Goal: Information Seeking & Learning: Learn about a topic

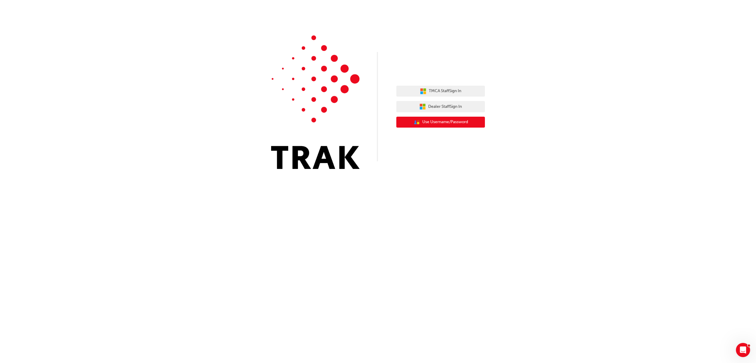
click at [449, 124] on span "Use Username/Password" at bounding box center [445, 122] width 46 height 7
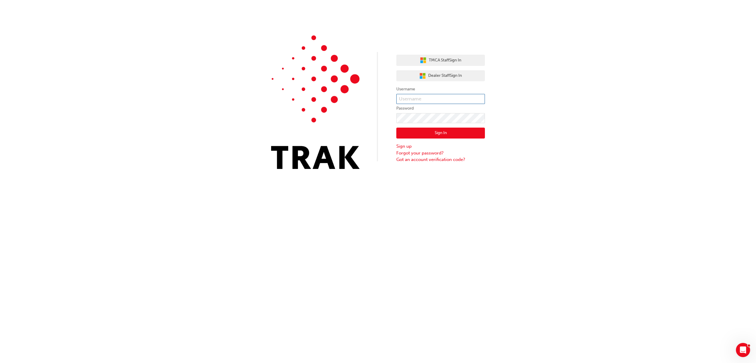
click at [415, 102] on input "text" at bounding box center [440, 99] width 89 height 10
type input "k11894"
click at [409, 152] on link "Forgot your password?" at bounding box center [440, 153] width 89 height 7
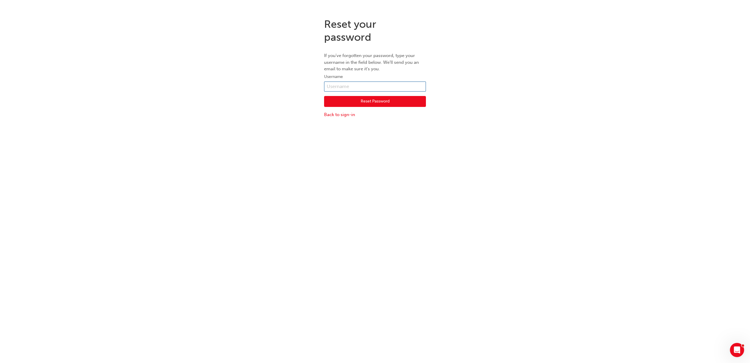
click at [351, 87] on input "text" at bounding box center [375, 86] width 102 height 10
click at [350, 83] on input "k11894" at bounding box center [375, 86] width 102 height 10
drag, startPoint x: 350, startPoint y: 83, endPoint x: 293, endPoint y: 84, distance: 57.3
click at [293, 84] on div "Reset your password If you've forgotten your password, type your username in th…" at bounding box center [375, 67] width 750 height 109
type input "bgeerssen@toyotawa.com.au"
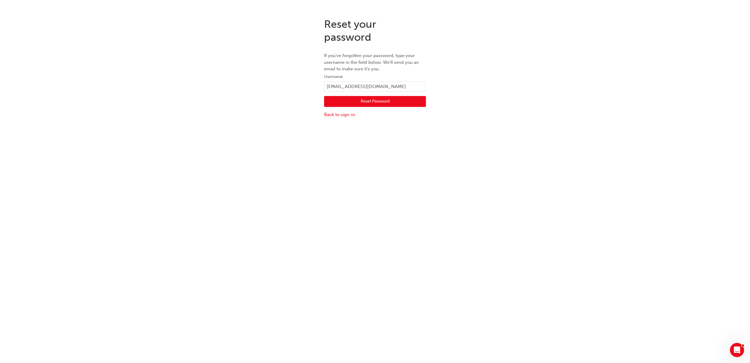
click at [394, 95] on div "Reset Password Back to sign-in" at bounding box center [375, 105] width 102 height 27
click at [390, 102] on button "Reset Password" at bounding box center [375, 101] width 102 height 11
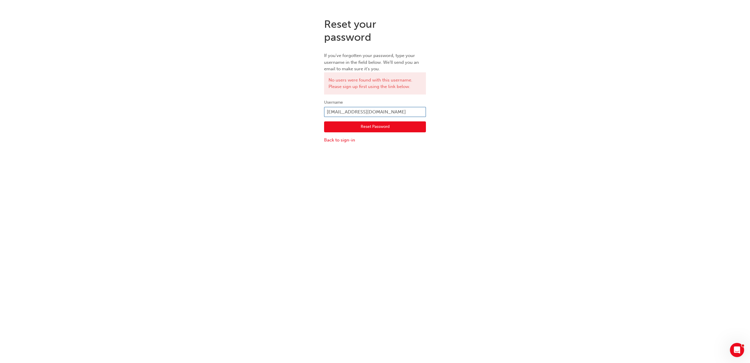
click at [405, 110] on input "bgeerssen@toyotawa.com.au" at bounding box center [375, 112] width 102 height 10
drag, startPoint x: 238, startPoint y: 102, endPoint x: 218, endPoint y: 101, distance: 20.7
click at [218, 101] on div "Reset your password If you've forgotten your password, type your username in th…" at bounding box center [375, 80] width 750 height 135
type input "K11894"
click button "Reset Password" at bounding box center [375, 126] width 102 height 11
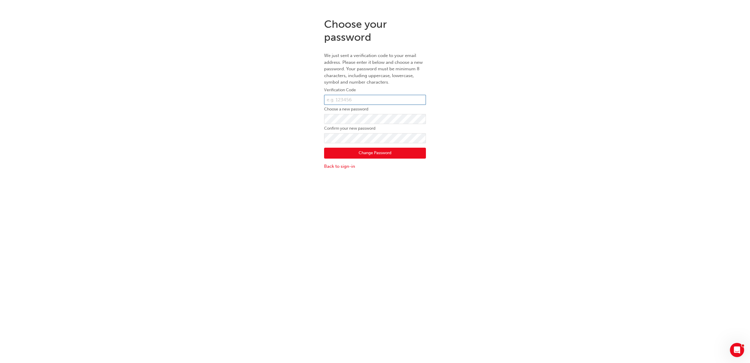
click at [333, 102] on input "text" at bounding box center [375, 100] width 102 height 10
click at [357, 108] on label "Choose a new password" at bounding box center [375, 109] width 102 height 7
click at [357, 104] on input "text" at bounding box center [375, 100] width 102 height 10
click at [317, 123] on div "Choose your password We just sent a verification code to your email address. Pl…" at bounding box center [375, 93] width 750 height 161
click at [356, 97] on input "text" at bounding box center [375, 100] width 102 height 10
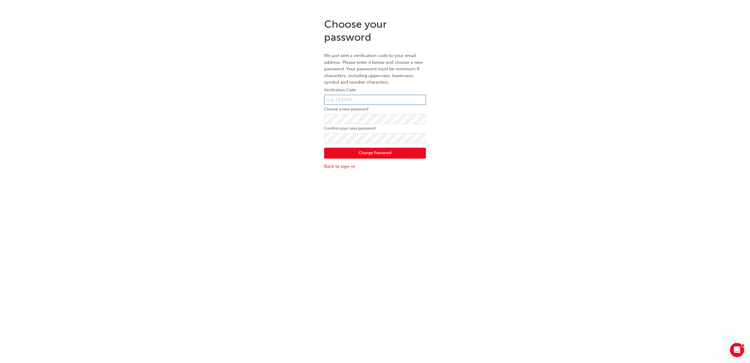
paste input "890663"
type input "890663"
click at [346, 154] on button "Change Password" at bounding box center [375, 153] width 102 height 11
click at [280, 119] on div "Choose your password We just sent a verification code to your email address. Pl…" at bounding box center [375, 96] width 750 height 167
click at [242, 129] on div "Choose your password We just sent a verification code to your email address. Pl…" at bounding box center [375, 96] width 750 height 167
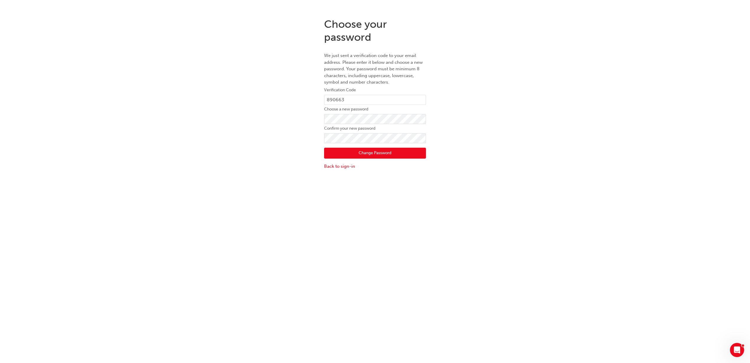
click at [342, 150] on button "Change Password" at bounding box center [375, 153] width 102 height 11
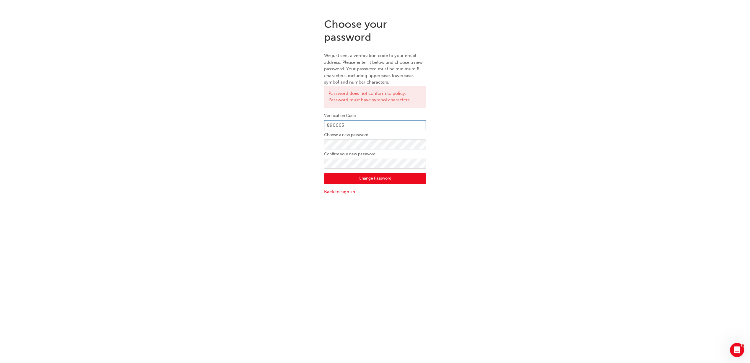
click at [368, 123] on input "890663" at bounding box center [375, 125] width 102 height 10
click at [366, 137] on label "Choose a new password" at bounding box center [375, 134] width 102 height 7
click at [373, 158] on form "Verification Code 890663 Choose a new password Confirm your new password Passwo…" at bounding box center [375, 157] width 102 height 90
click at [375, 179] on button "Change Password" at bounding box center [375, 178] width 102 height 11
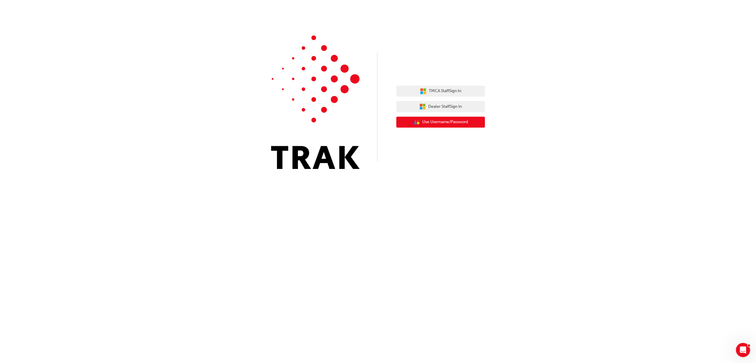
click at [464, 120] on span "Use Username/Password" at bounding box center [445, 122] width 46 height 7
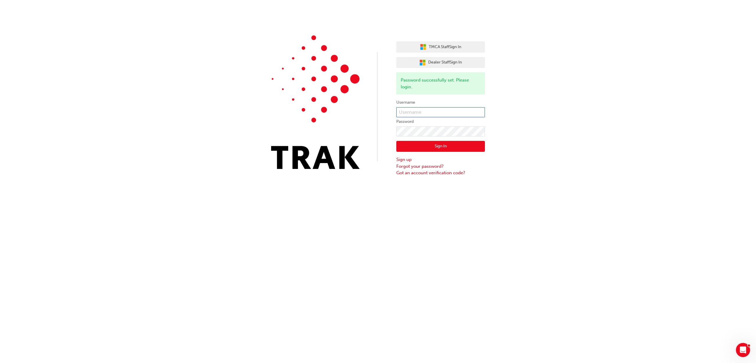
click at [438, 113] on input "text" at bounding box center [440, 112] width 89 height 10
type input "k11894"
click at [458, 150] on button "Sign In" at bounding box center [440, 146] width 89 height 11
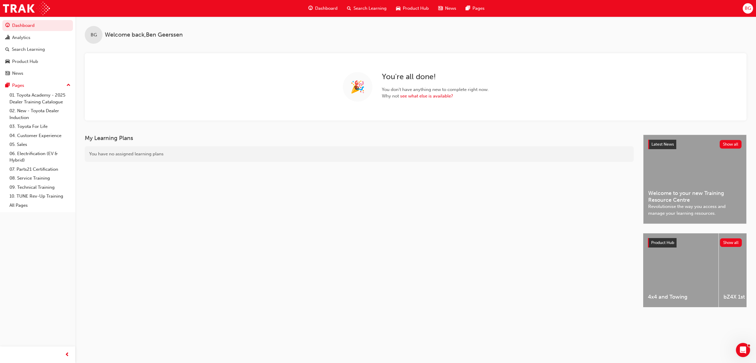
click at [350, 7] on span "search-icon" at bounding box center [349, 8] width 4 height 7
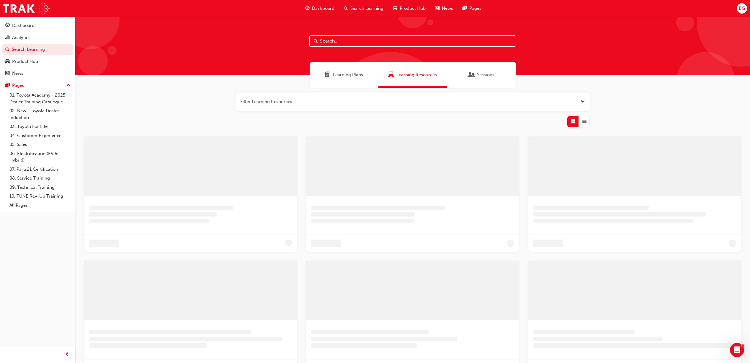
click at [342, 43] on input "text" at bounding box center [412, 40] width 207 height 11
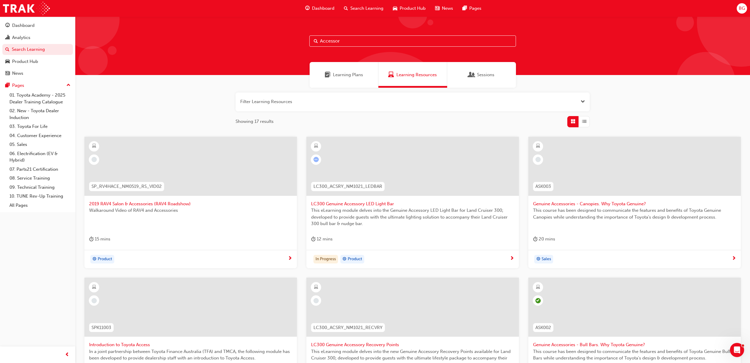
type input "Accessor"
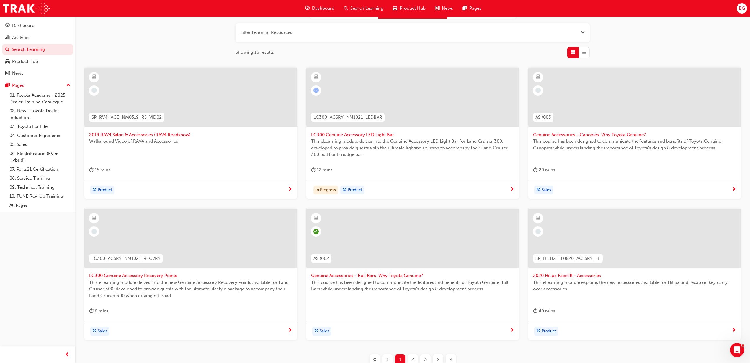
scroll to position [74, 0]
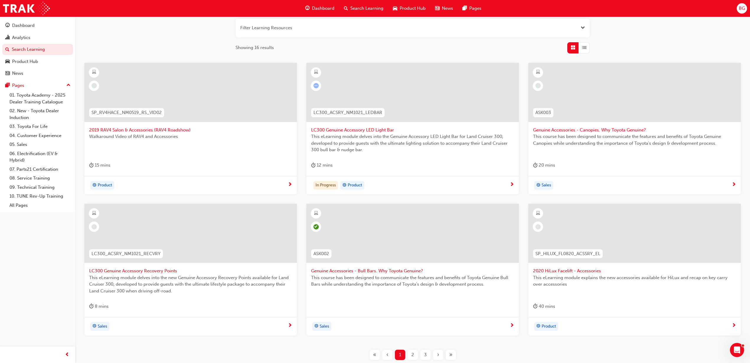
click at [415, 357] on div "2" at bounding box center [413, 355] width 10 height 10
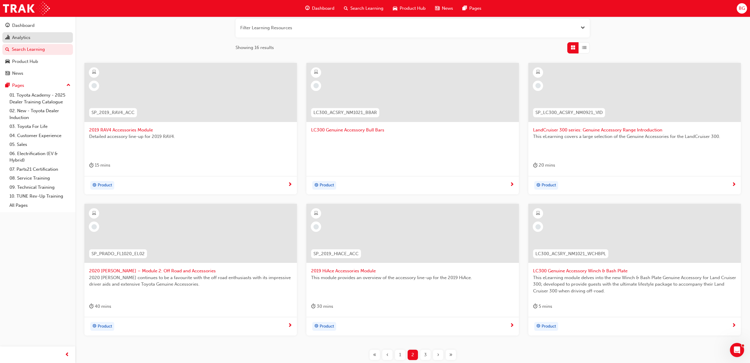
click at [47, 40] on div "Analytics" at bounding box center [37, 37] width 65 height 7
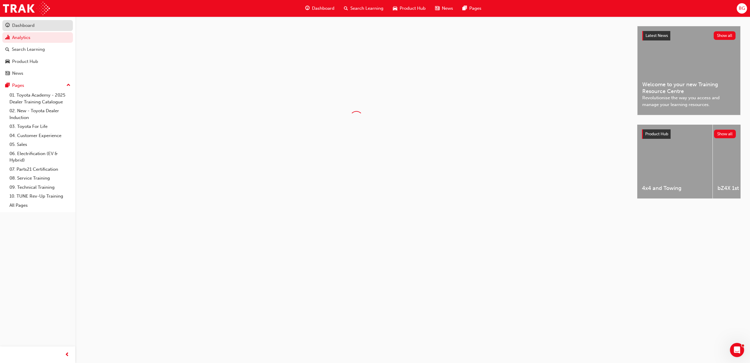
click at [44, 25] on div "Dashboard" at bounding box center [37, 25] width 65 height 7
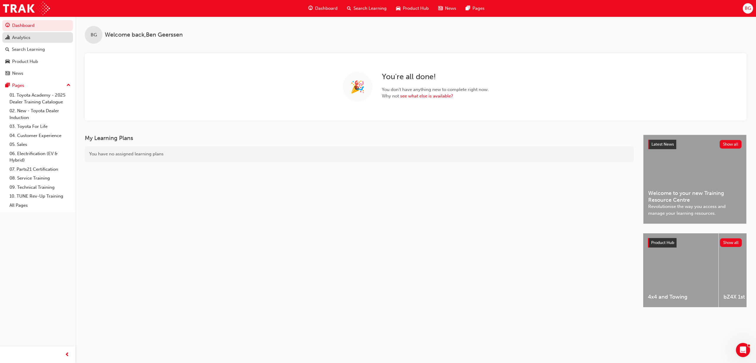
click at [42, 37] on div "Analytics" at bounding box center [37, 37] width 65 height 7
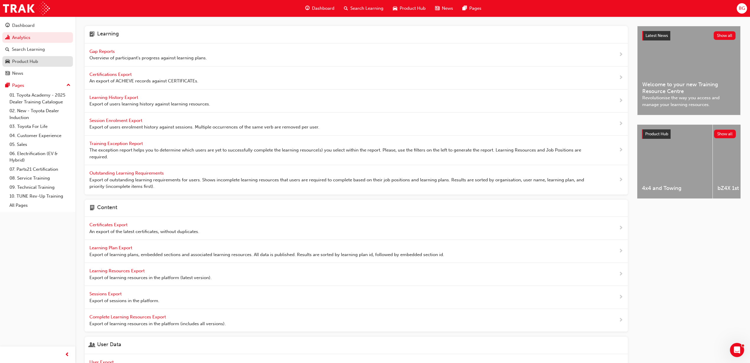
click at [44, 64] on div "Product Hub" at bounding box center [37, 61] width 65 height 7
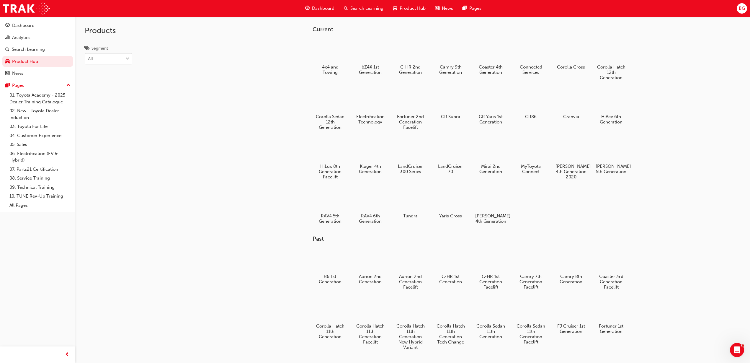
click at [109, 63] on div "All" at bounding box center [104, 59] width 38 height 10
click at [89, 61] on input "Segment All" at bounding box center [88, 58] width 1 height 5
click at [156, 106] on div "Products Segment All" at bounding box center [142, 198] width 135 height 363
click at [32, 73] on div "News" at bounding box center [37, 73] width 65 height 7
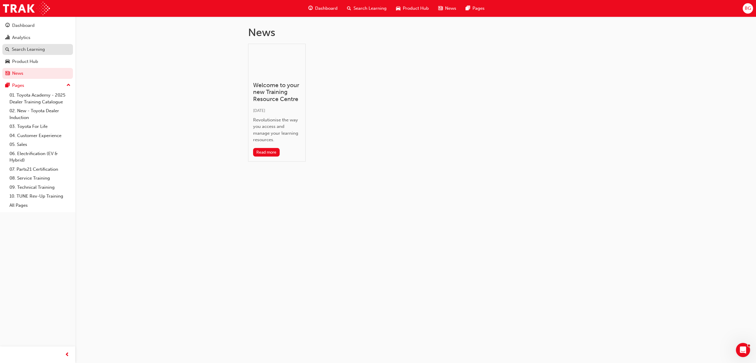
click at [34, 46] on div "Search Learning" at bounding box center [28, 49] width 33 height 7
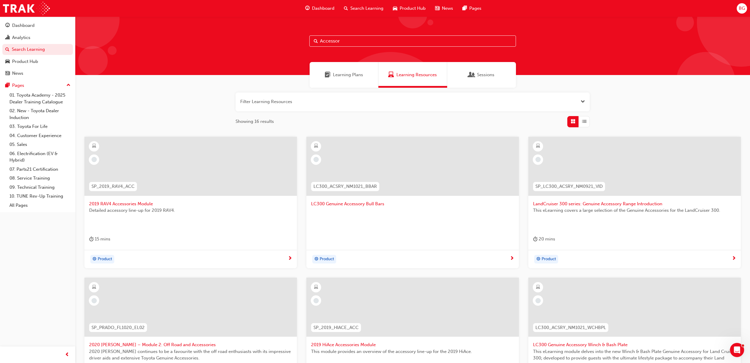
click at [351, 77] on span "Learning Plans" at bounding box center [348, 74] width 30 height 7
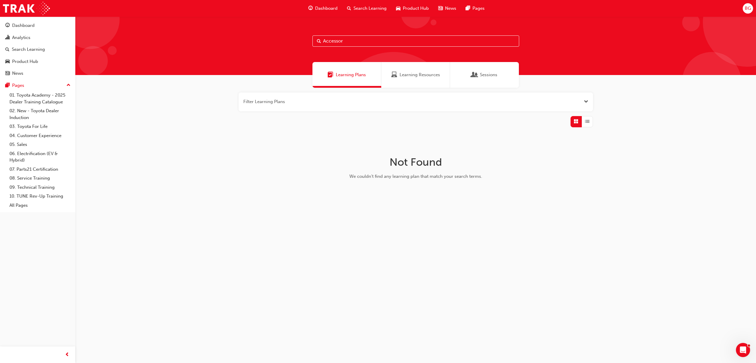
click at [328, 98] on button "button" at bounding box center [416, 101] width 354 height 19
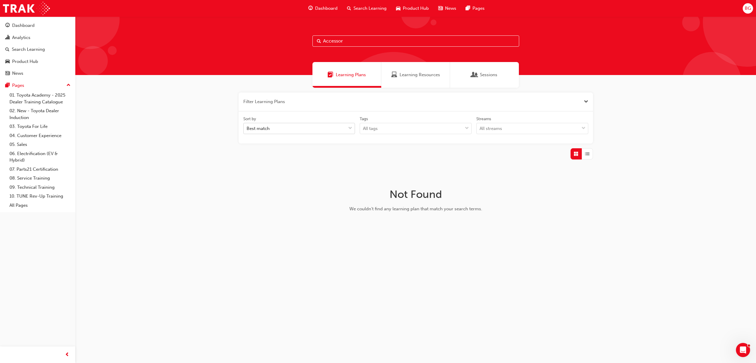
click at [329, 129] on div "Best match" at bounding box center [295, 128] width 102 height 10
click at [247, 129] on input "Sort by Best match" at bounding box center [247, 128] width 1 height 5
click at [331, 129] on div "Best match" at bounding box center [295, 128] width 102 height 10
click at [247, 129] on input "Sort by option Best match focused, 1 of 5. 5 results available. Use Up and Down…" at bounding box center [247, 128] width 1 height 5
click at [407, 127] on div "All tags" at bounding box center [411, 128] width 102 height 10
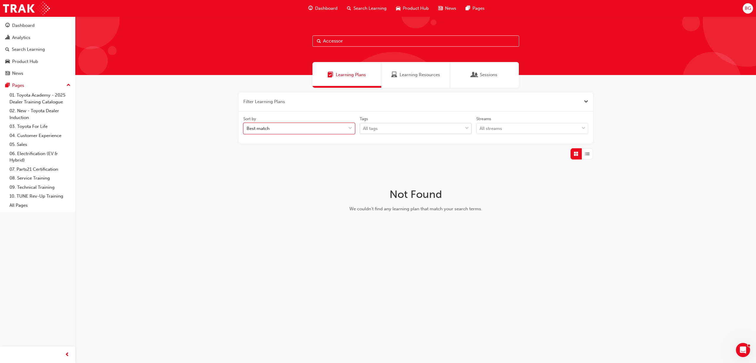
click at [363, 127] on input "Tags All tags" at bounding box center [363, 128] width 1 height 5
click at [392, 214] on div "Accessories" at bounding box center [416, 212] width 112 height 12
click at [465, 75] on div "Sessions" at bounding box center [484, 75] width 69 height 26
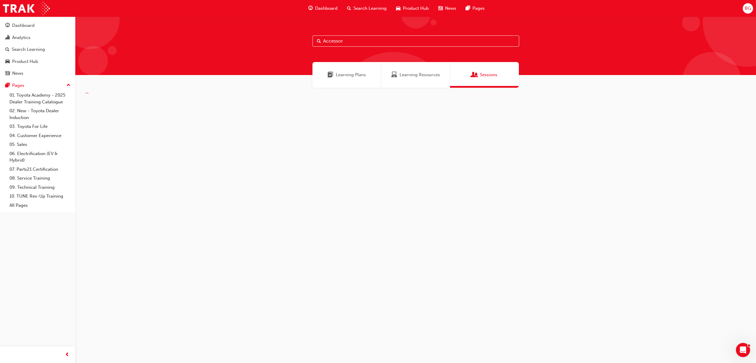
click at [428, 72] on span "Learning Resources" at bounding box center [419, 74] width 40 height 7
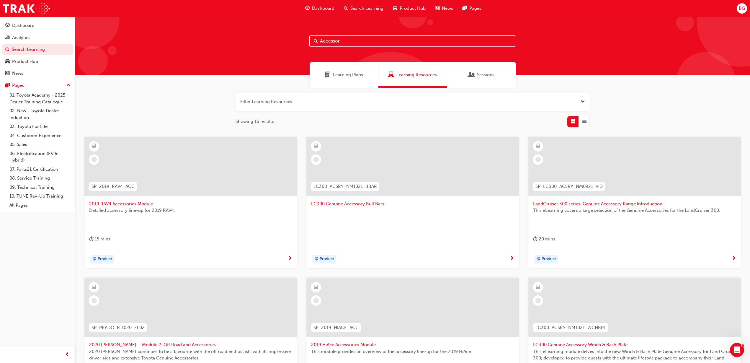
drag, startPoint x: 350, startPoint y: 42, endPoint x: 292, endPoint y: 38, distance: 58.3
click at [293, 38] on div "Accessor" at bounding box center [412, 46] width 675 height 58
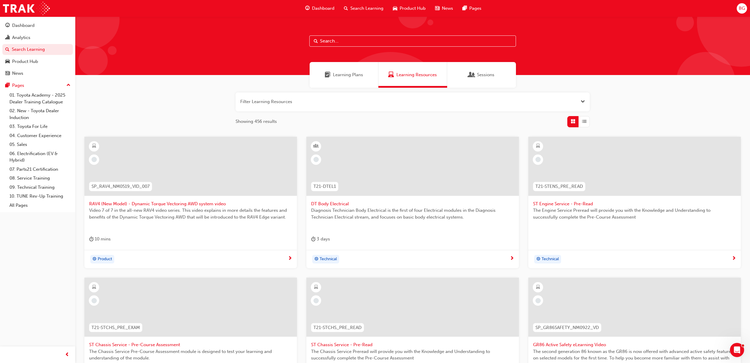
click at [345, 74] on span "Learning Plans" at bounding box center [348, 74] width 30 height 7
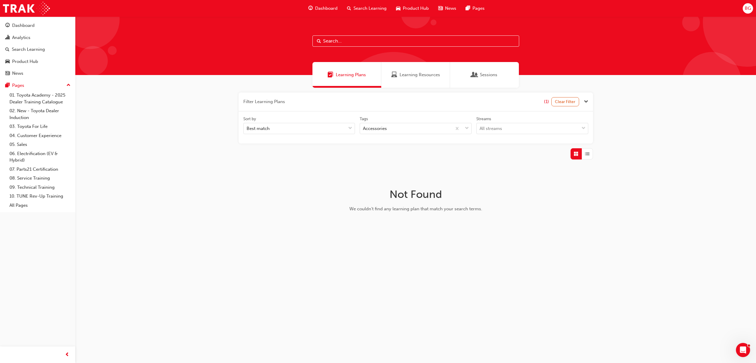
click at [411, 82] on div "Learning Resources" at bounding box center [415, 75] width 69 height 26
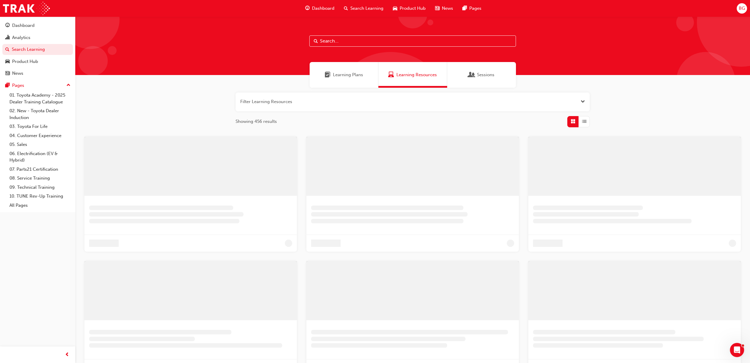
click at [360, 80] on div "Learning Plans" at bounding box center [344, 75] width 69 height 26
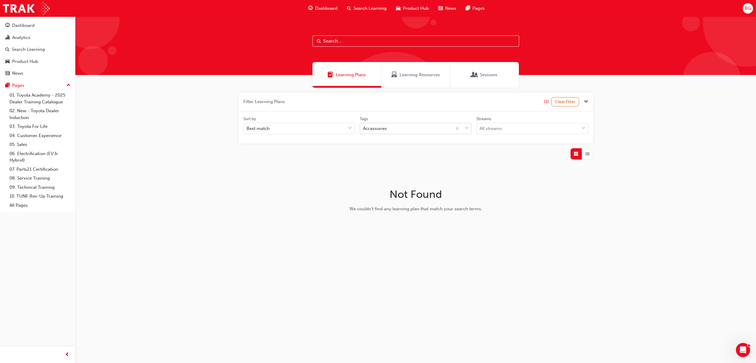
click at [406, 124] on div "Accessories" at bounding box center [406, 128] width 92 height 10
click at [363, 126] on input "Tags Accessories" at bounding box center [363, 128] width 1 height 5
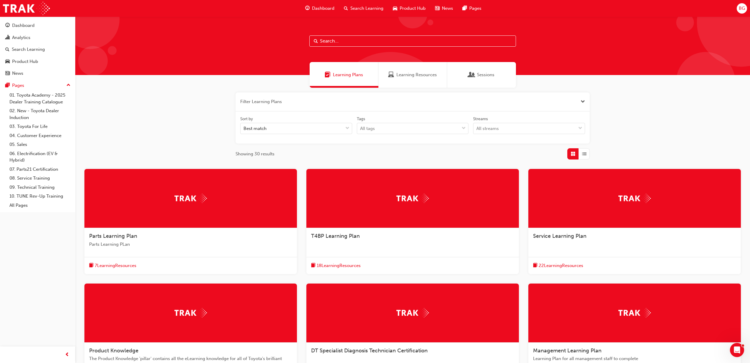
click at [591, 159] on div "Filter Learning Plans Sort by Best match Tags All tags Streams All streams Show…" at bounding box center [412, 261] width 675 height 346
click at [584, 156] on span "List" at bounding box center [584, 154] width 4 height 7
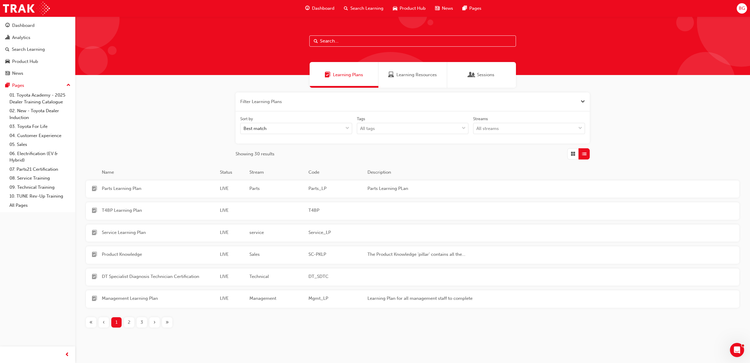
click at [400, 77] on span "Learning Resources" at bounding box center [417, 74] width 40 height 7
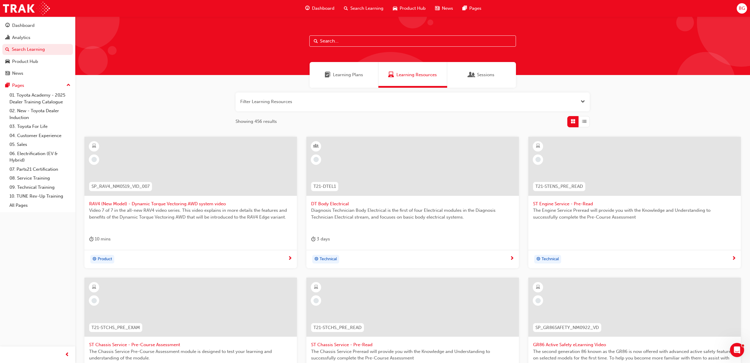
click at [585, 125] on div "button" at bounding box center [584, 121] width 11 height 11
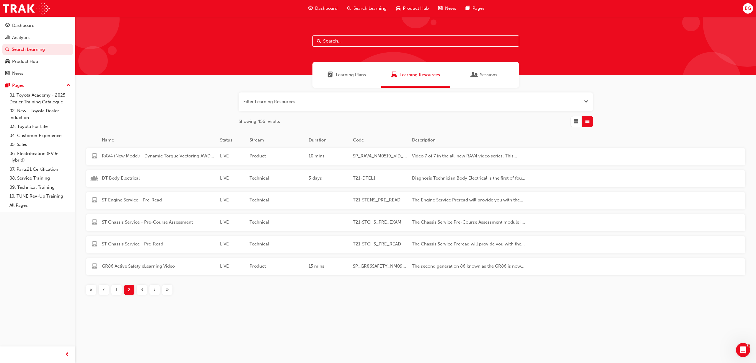
click at [352, 96] on button "button" at bounding box center [416, 101] width 354 height 19
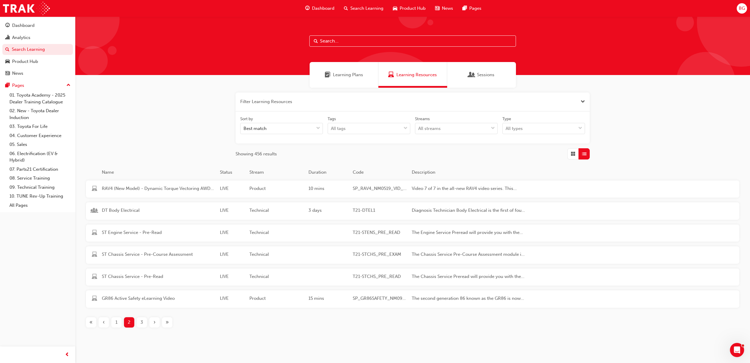
click at [377, 46] on input "text" at bounding box center [412, 40] width 207 height 11
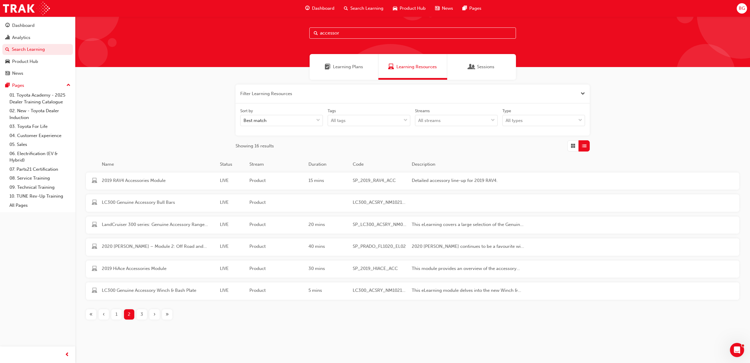
scroll to position [12, 0]
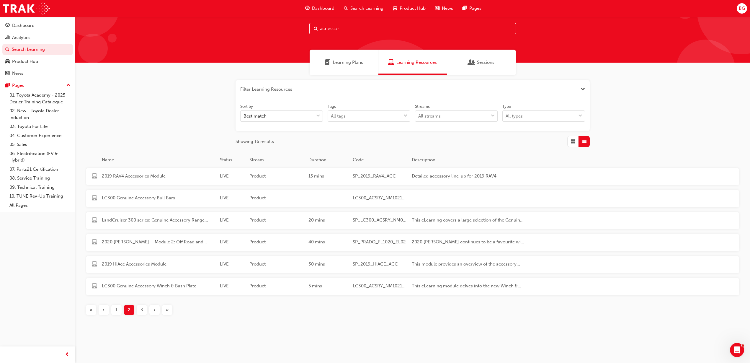
type input "accessor"
click at [114, 312] on div "1" at bounding box center [116, 310] width 10 height 10
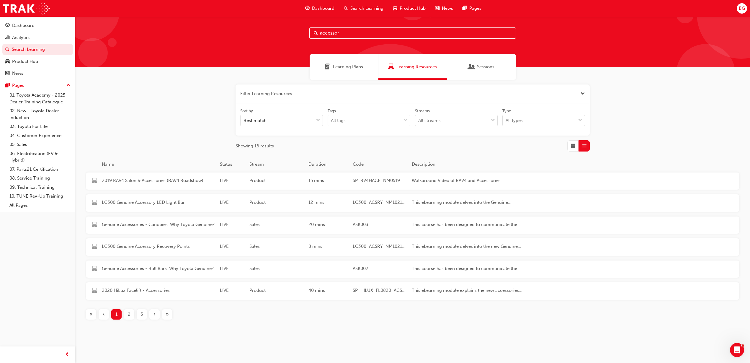
scroll to position [12, 0]
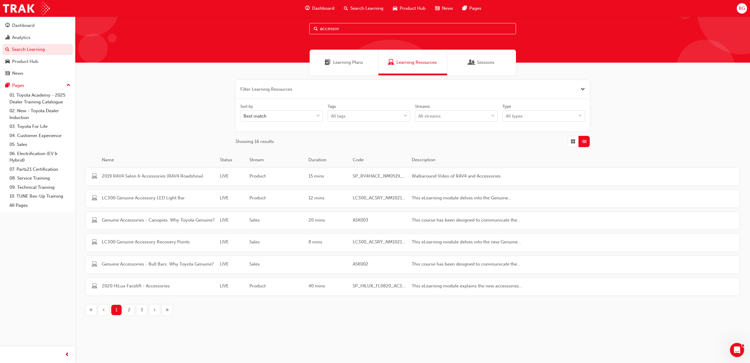
click at [169, 311] on div "»" at bounding box center [167, 310] width 10 height 10
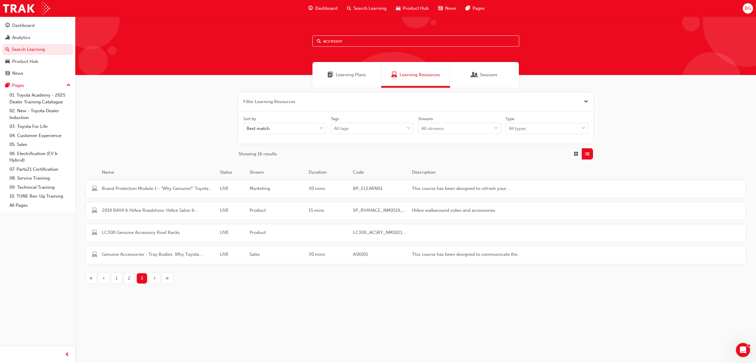
click at [128, 283] on div "Name Status Stream Duration Code Description Brand Protection Module 1 - "Why G…" at bounding box center [416, 231] width 662 height 124
click at [133, 280] on div "2" at bounding box center [129, 278] width 10 height 10
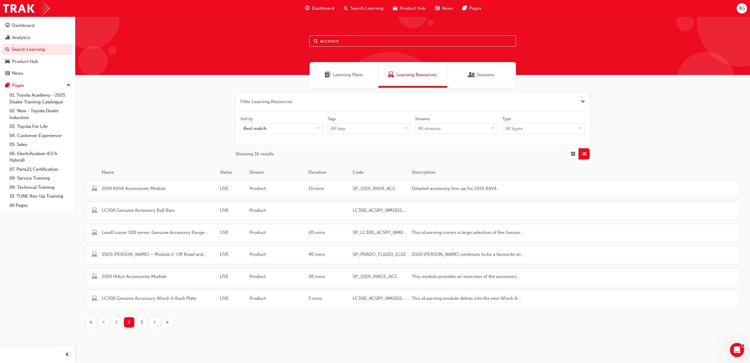
click at [119, 323] on div "1" at bounding box center [116, 322] width 10 height 10
